Goal: Task Accomplishment & Management: Use online tool/utility

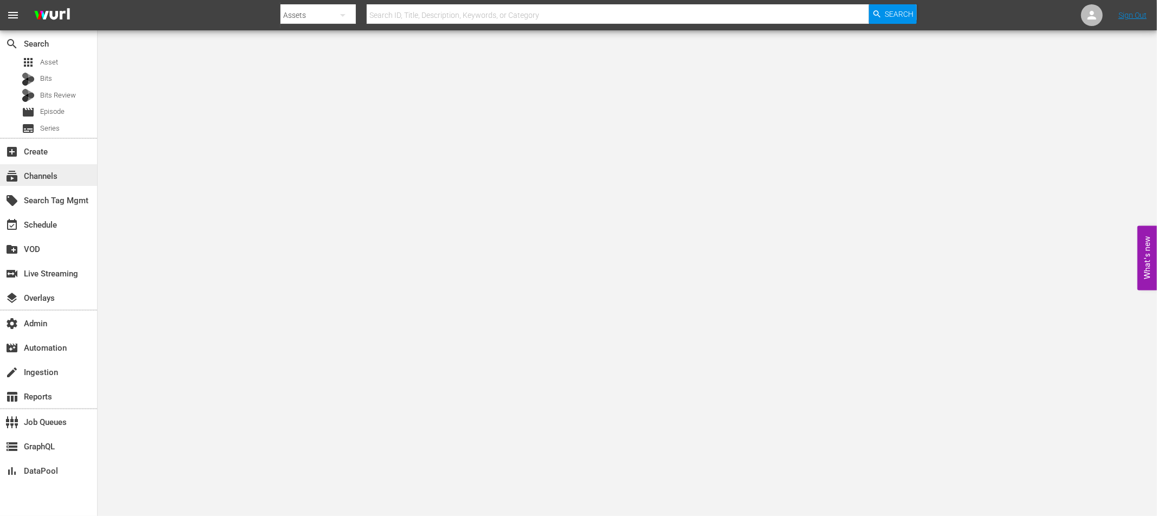
click at [53, 173] on div "subscriptions Channels" at bounding box center [30, 175] width 61 height 10
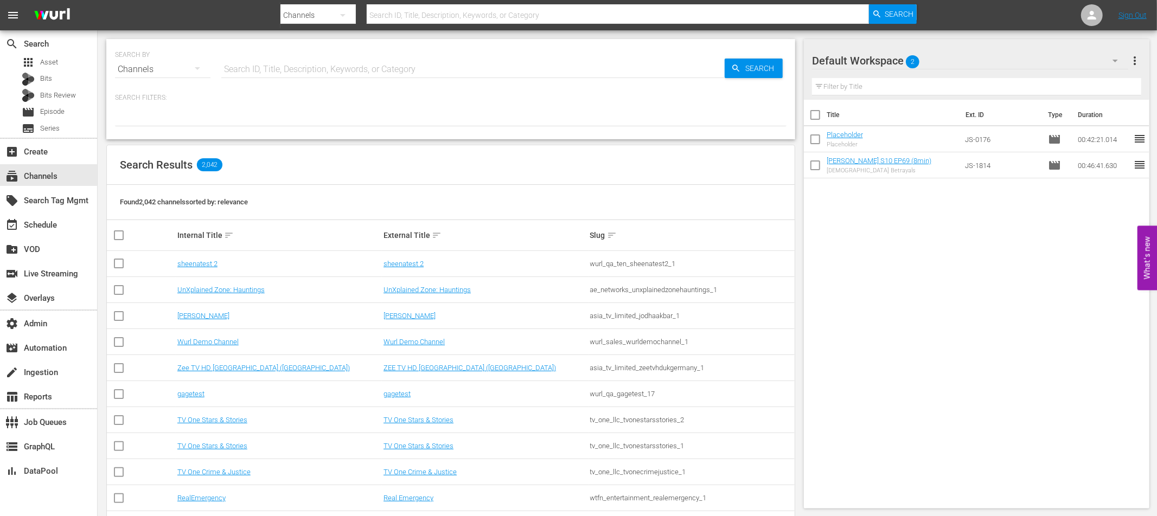
click at [269, 71] on input "text" at bounding box center [472, 69] width 503 height 26
type input "fifa"
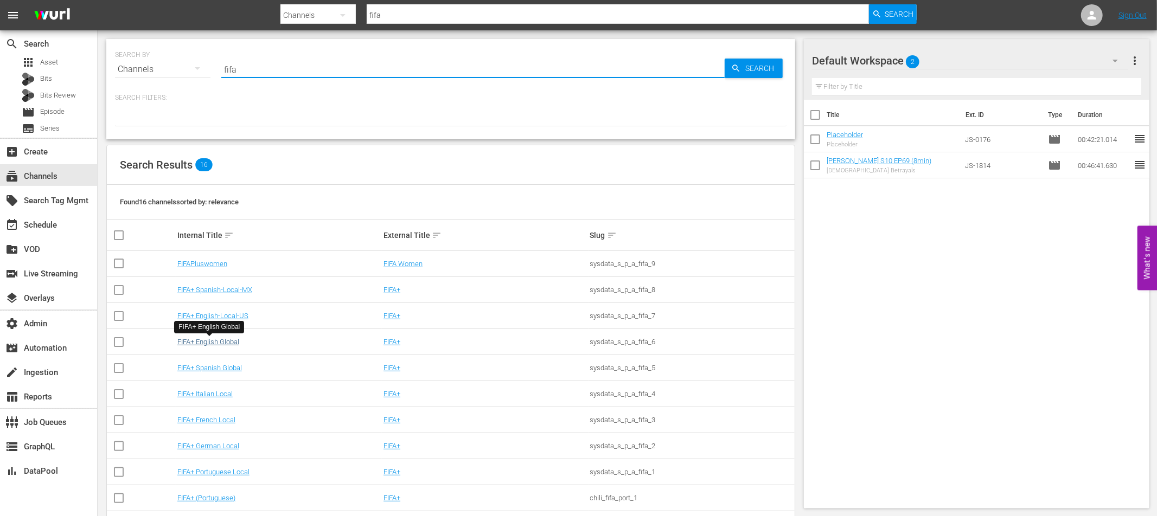
type input "fifa"
click at [216, 342] on link "FIFA+ English Global" at bounding box center [208, 342] width 62 height 8
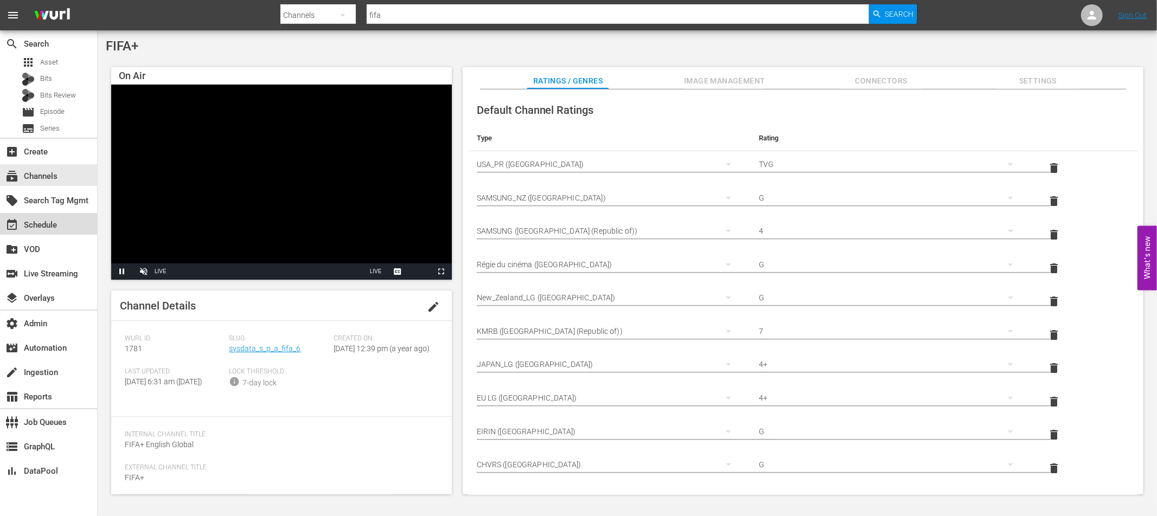
click at [25, 221] on div "event_available Schedule" at bounding box center [30, 224] width 61 height 10
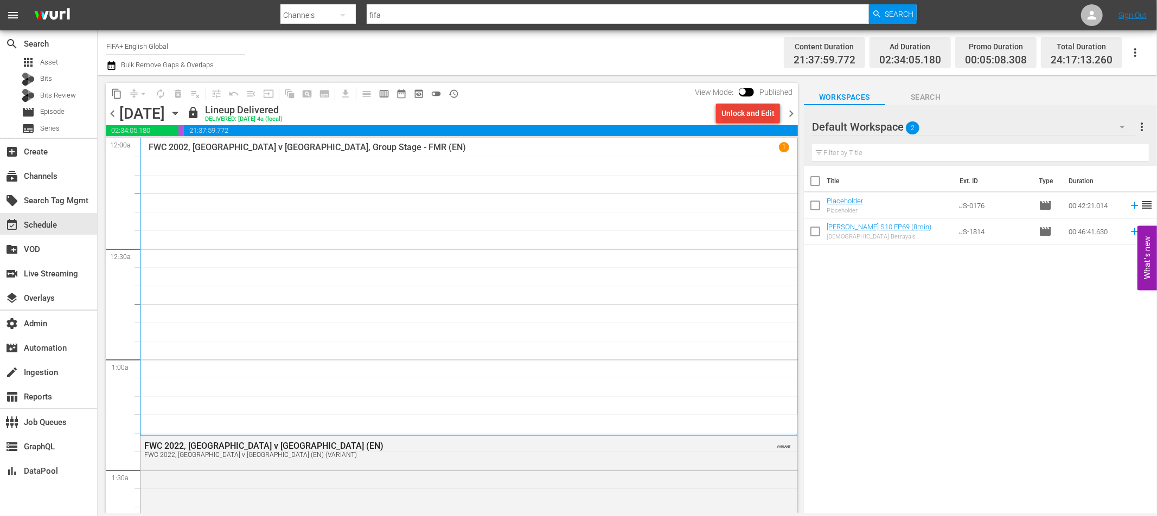
click at [734, 118] on div "Unlock and Edit" at bounding box center [747, 114] width 53 height 20
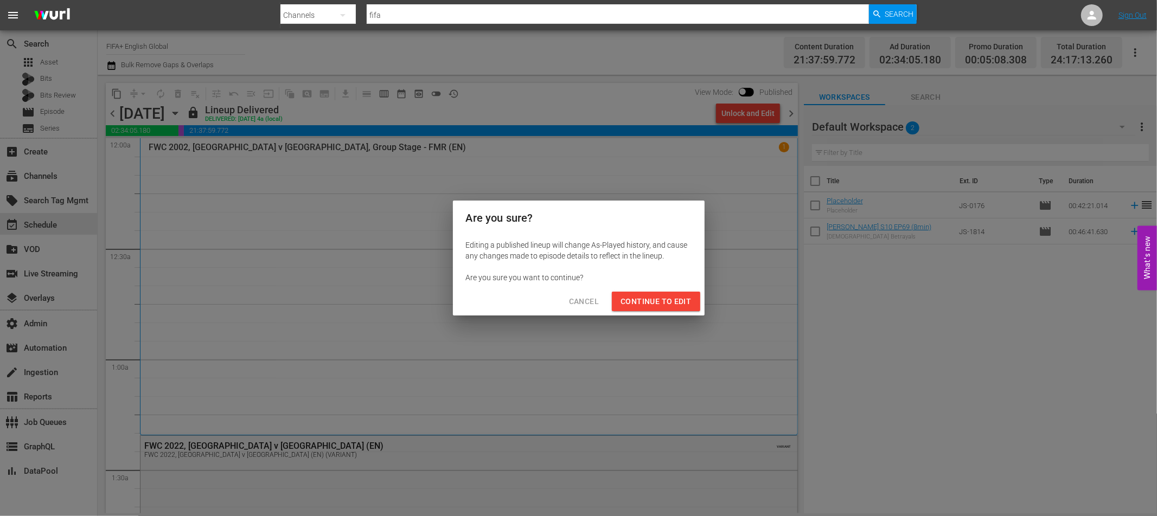
click at [659, 301] on span "Continue to Edit" at bounding box center [655, 302] width 71 height 14
